Goal: Browse casually

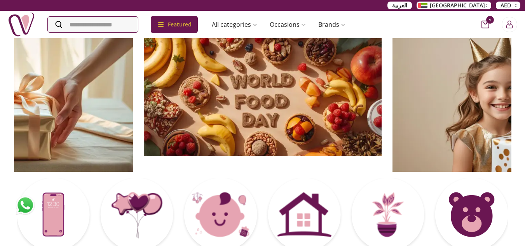
click at [436, 33] on div "Featured Accessories Cake Flower Kids All categories musk&bakhoor Healthy Home …" at bounding box center [262, 24] width 525 height 27
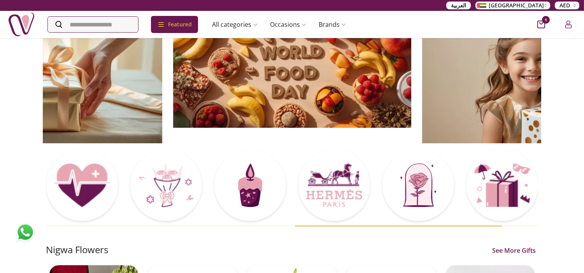
scroll to position [86, 0]
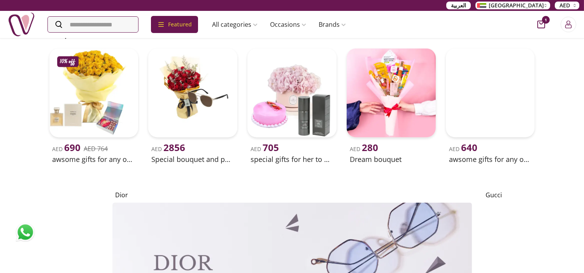
scroll to position [1642, 0]
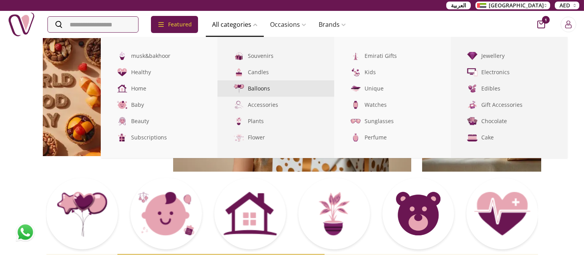
click at [273, 85] on link "Balloons" at bounding box center [275, 88] width 117 height 16
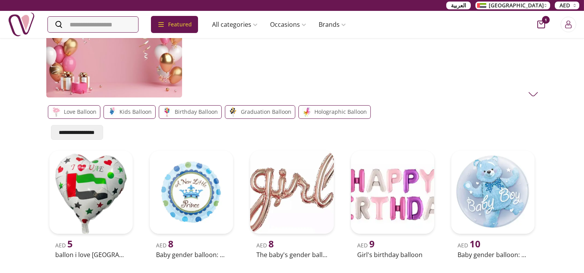
scroll to position [17, 0]
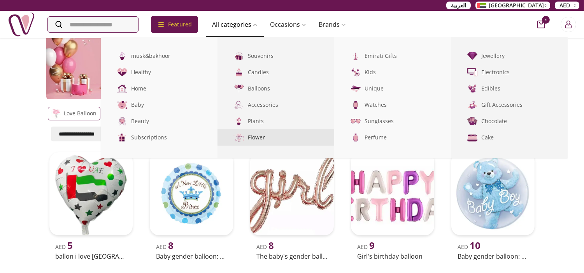
click at [276, 133] on link "Flower" at bounding box center [275, 137] width 117 height 16
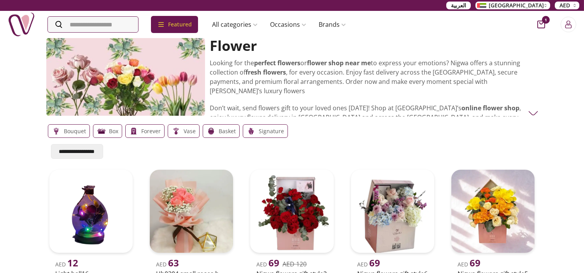
click at [530, 114] on img at bounding box center [533, 113] width 10 height 10
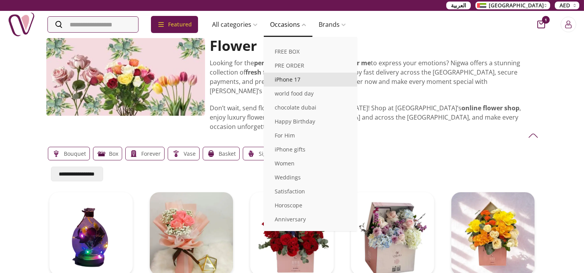
click at [300, 76] on link "iPhone 17" at bounding box center [310, 80] width 93 height 14
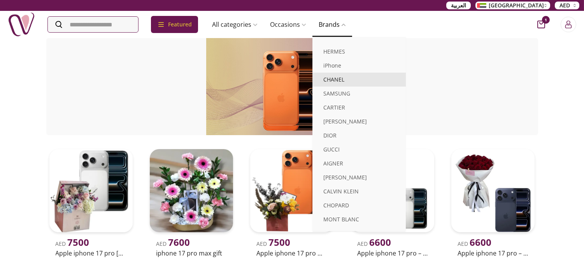
click at [349, 78] on link "CHANEL" at bounding box center [358, 80] width 93 height 14
